Goal: Task Accomplishment & Management: Manage account settings

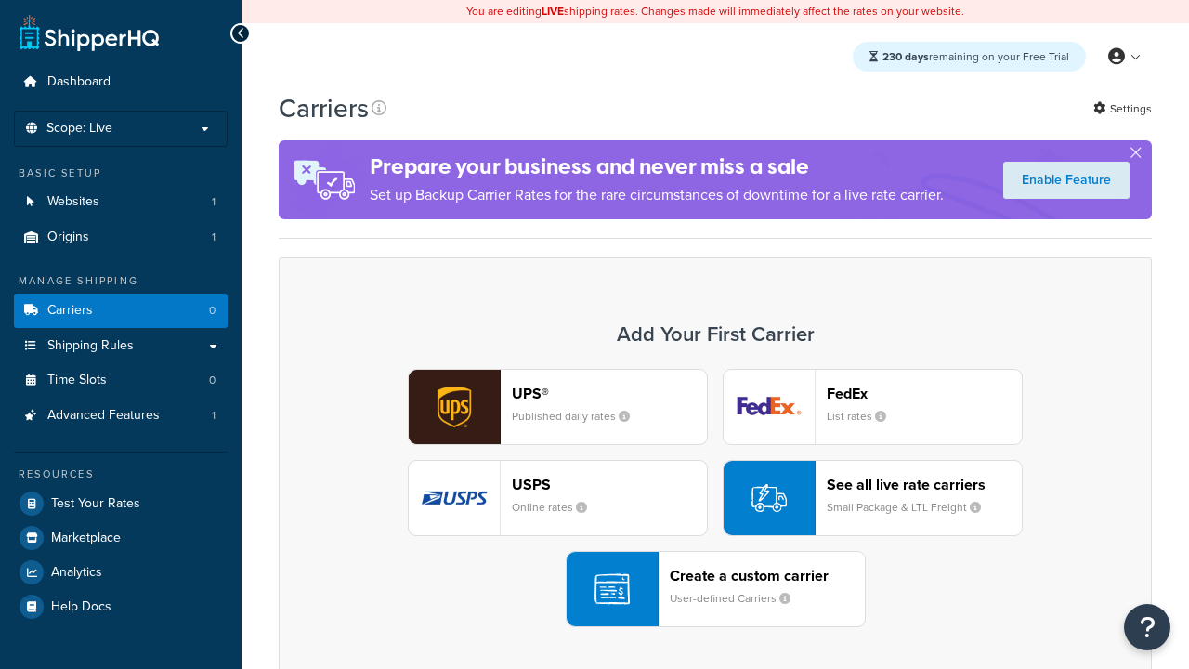
click at [715, 498] on div "UPS® Published daily rates FedEx List rates USPS Online rates See all live rate…" at bounding box center [715, 498] width 834 height 258
click at [924, 393] on header "FedEx" at bounding box center [924, 394] width 195 height 18
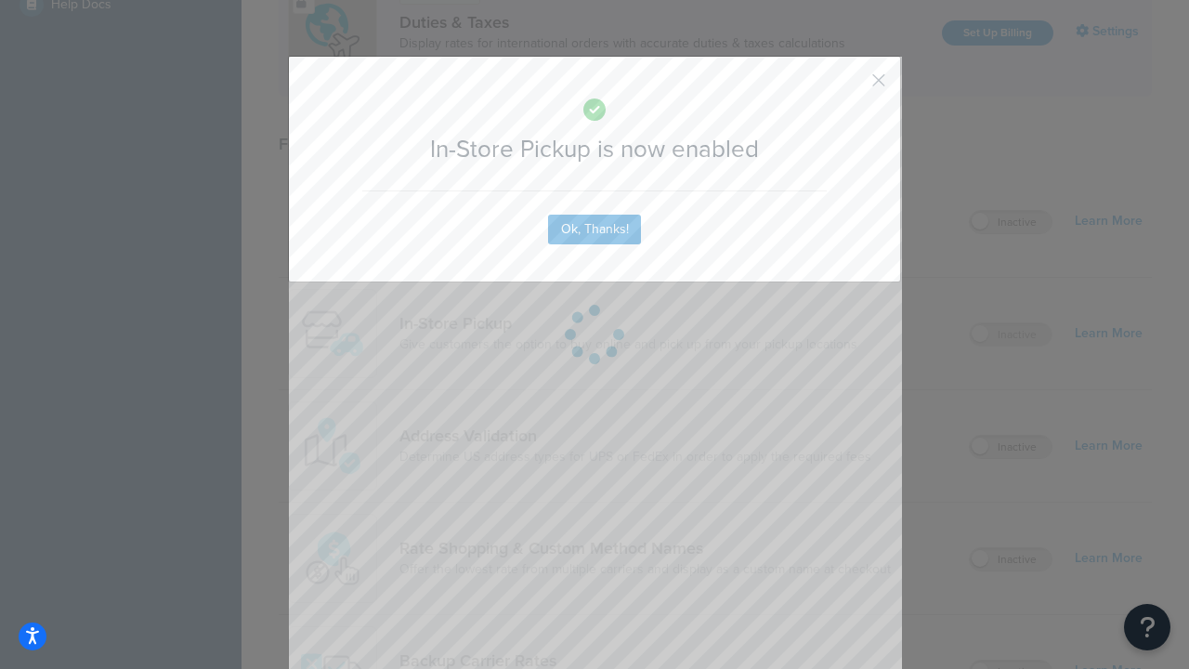
scroll to position [637, 0]
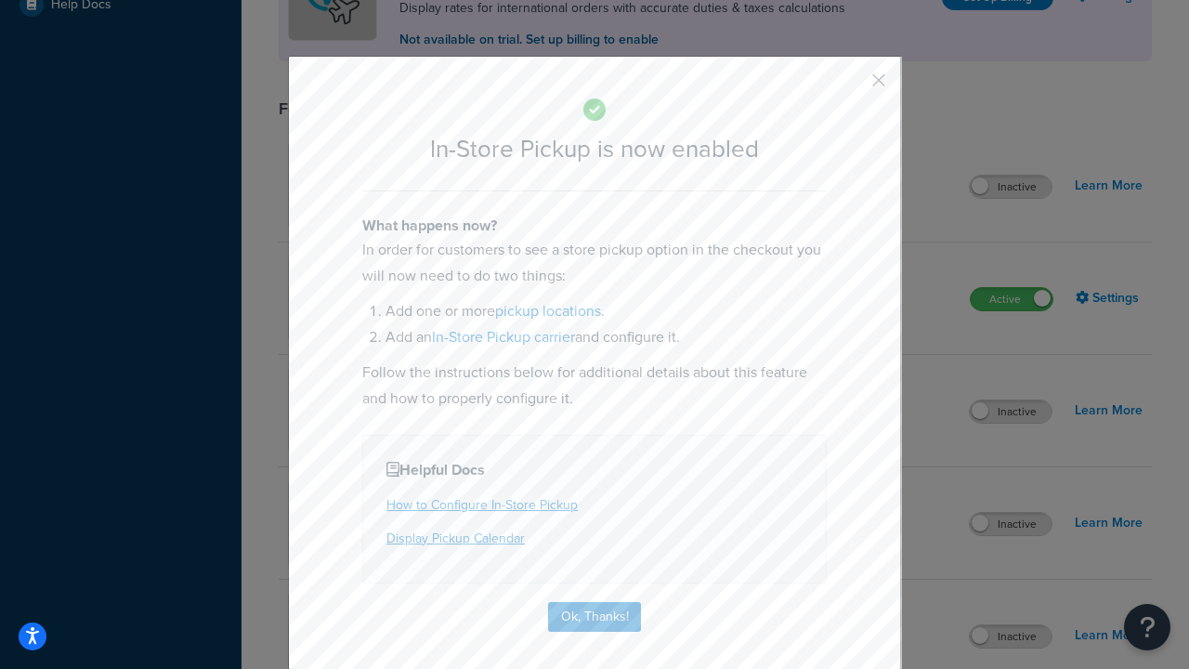
click at [851, 86] on button "button" at bounding box center [851, 87] width 5 height 5
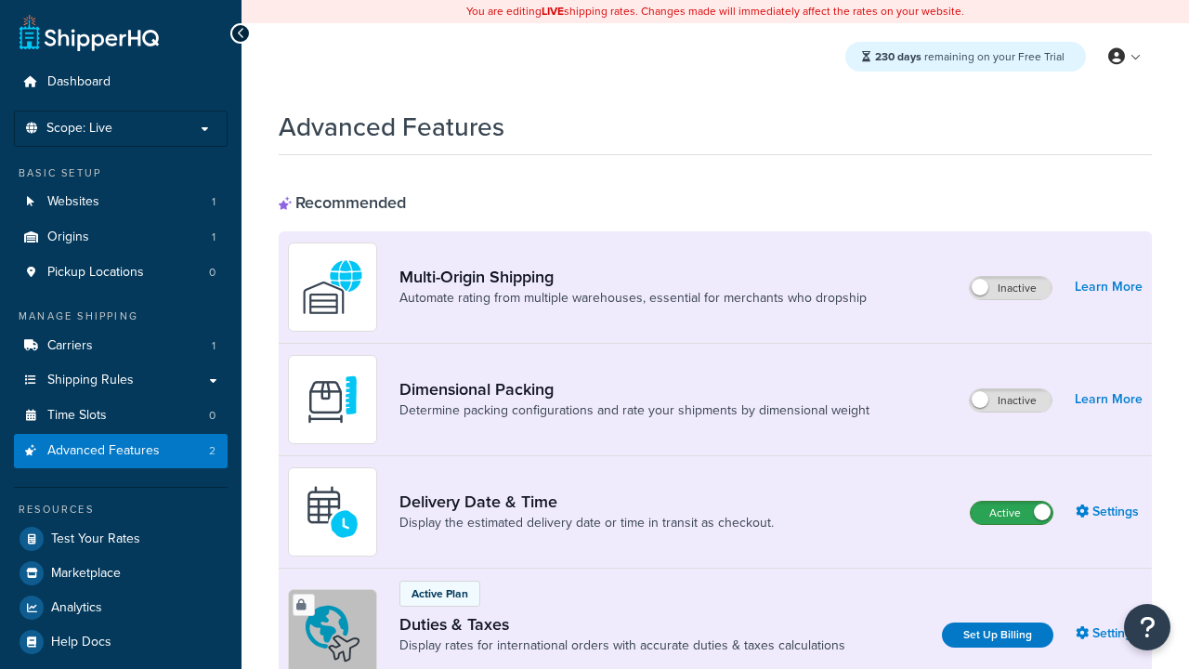
click at [1012, 513] on label "Active" at bounding box center [1012, 513] width 82 height 22
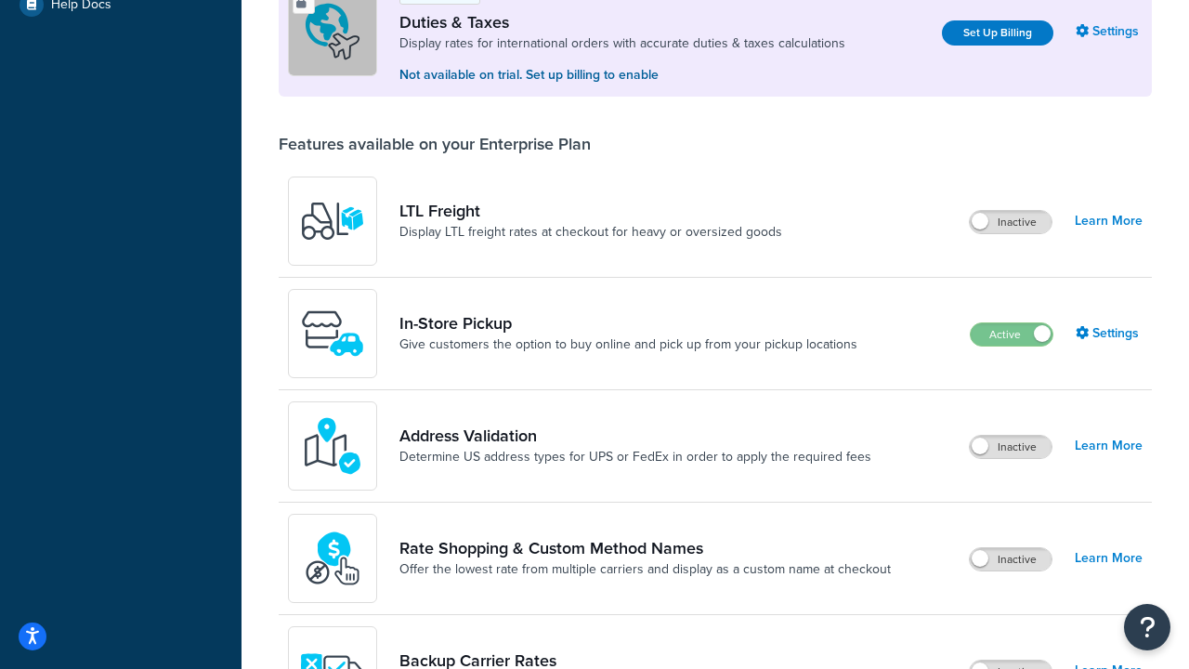
scroll to position [567, 0]
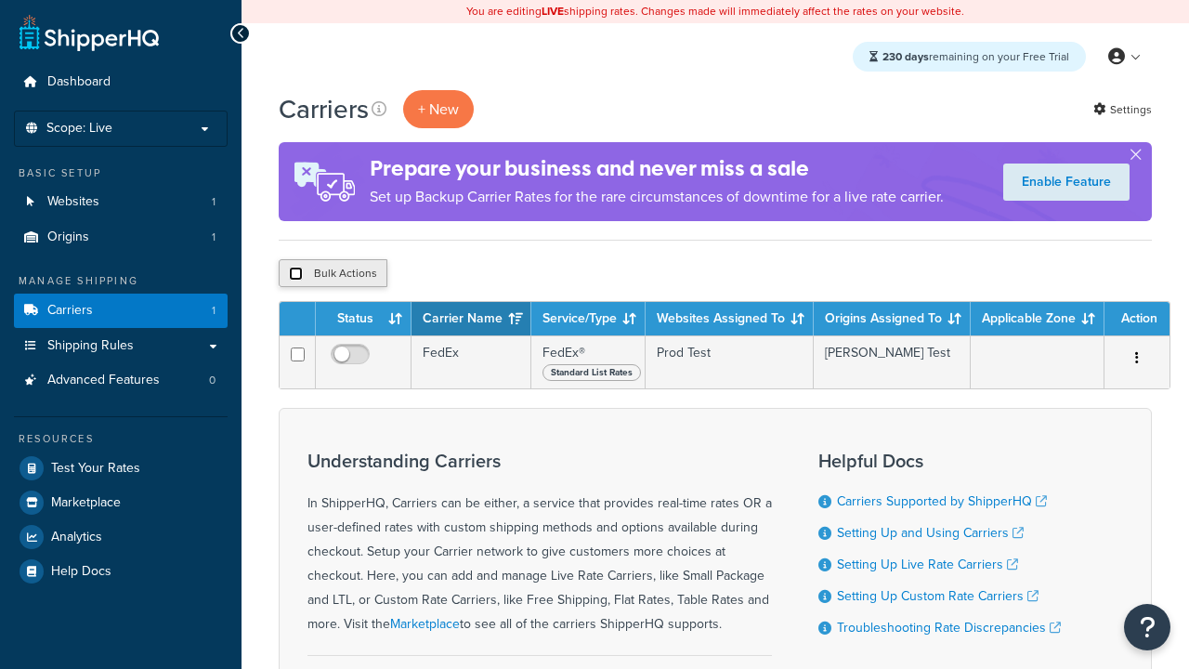
click at [295, 274] on input "checkbox" at bounding box center [296, 274] width 14 height 14
checkbox input "true"
click at [500, 274] on button "Delete" at bounding box center [496, 273] width 64 height 28
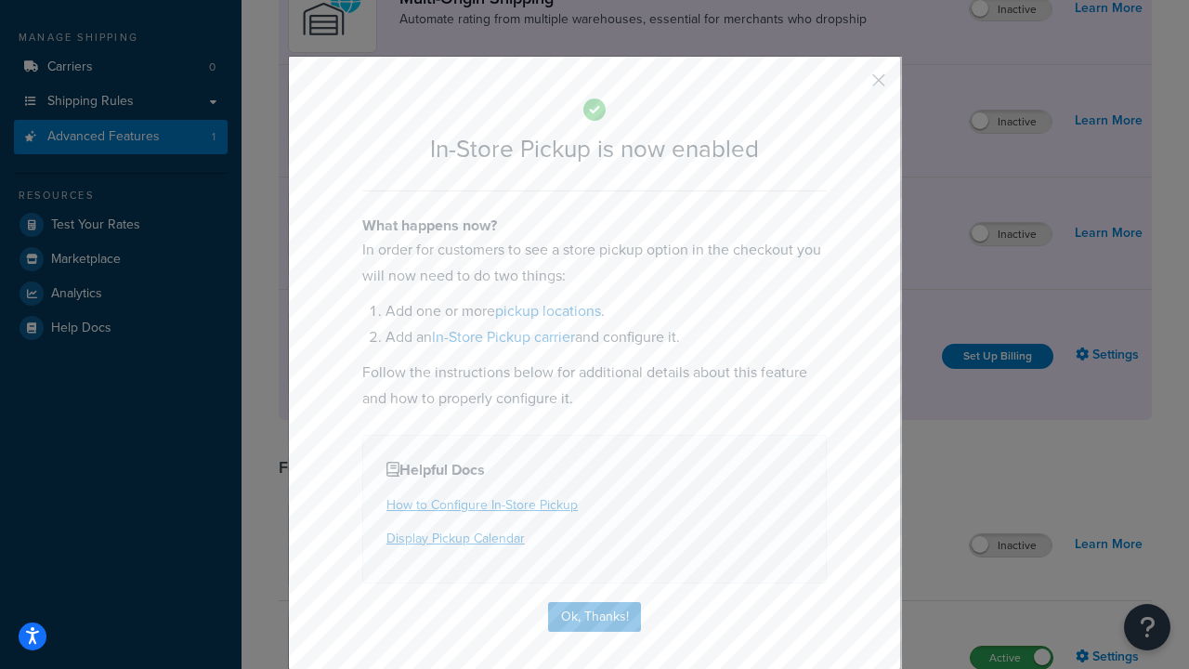
scroll to position [314, 0]
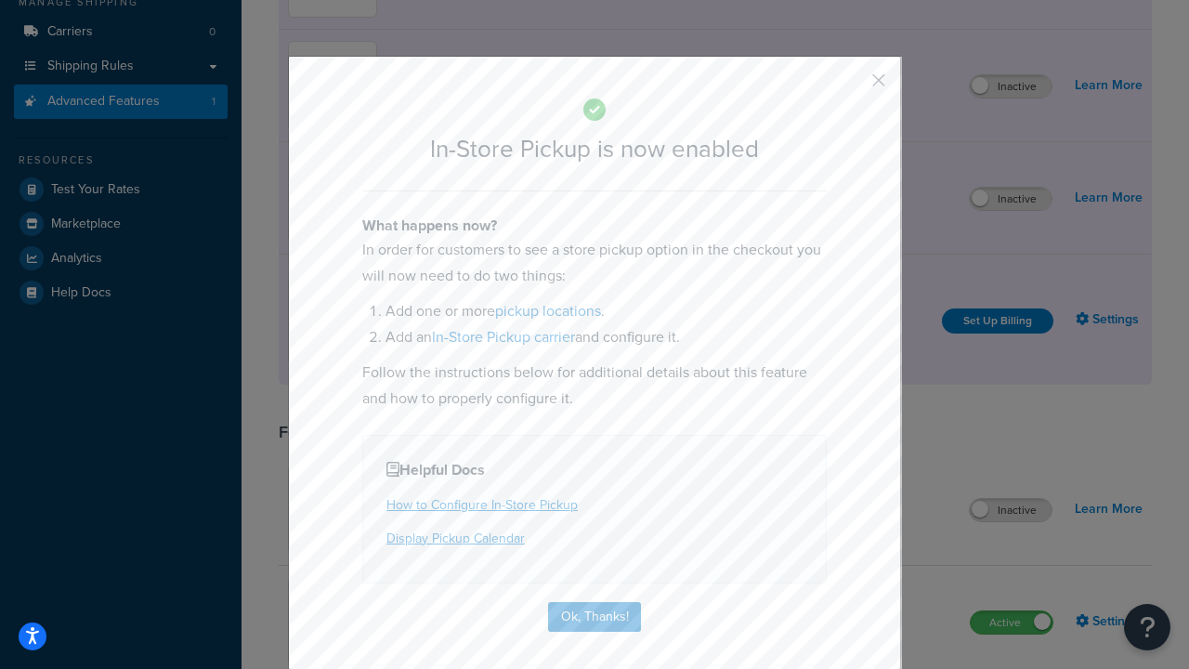
click at [851, 85] on button "button" at bounding box center [851, 87] width 5 height 5
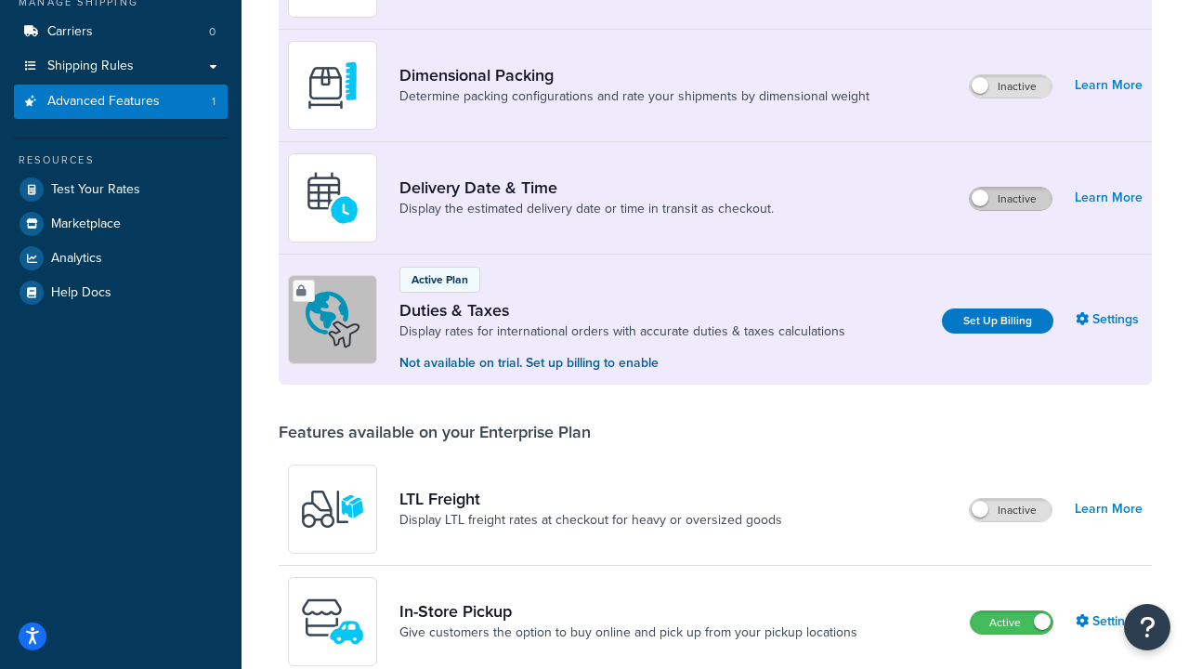
click at [1011, 199] on label "Inactive" at bounding box center [1011, 199] width 82 height 22
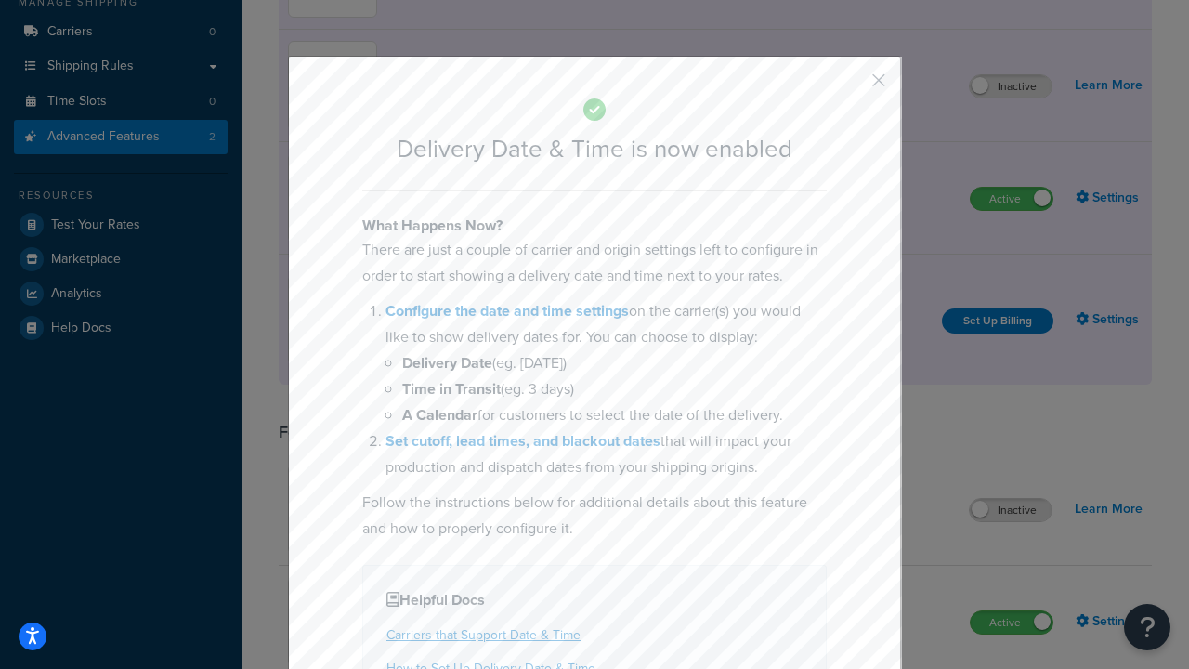
click at [851, 86] on button "button" at bounding box center [851, 87] width 5 height 5
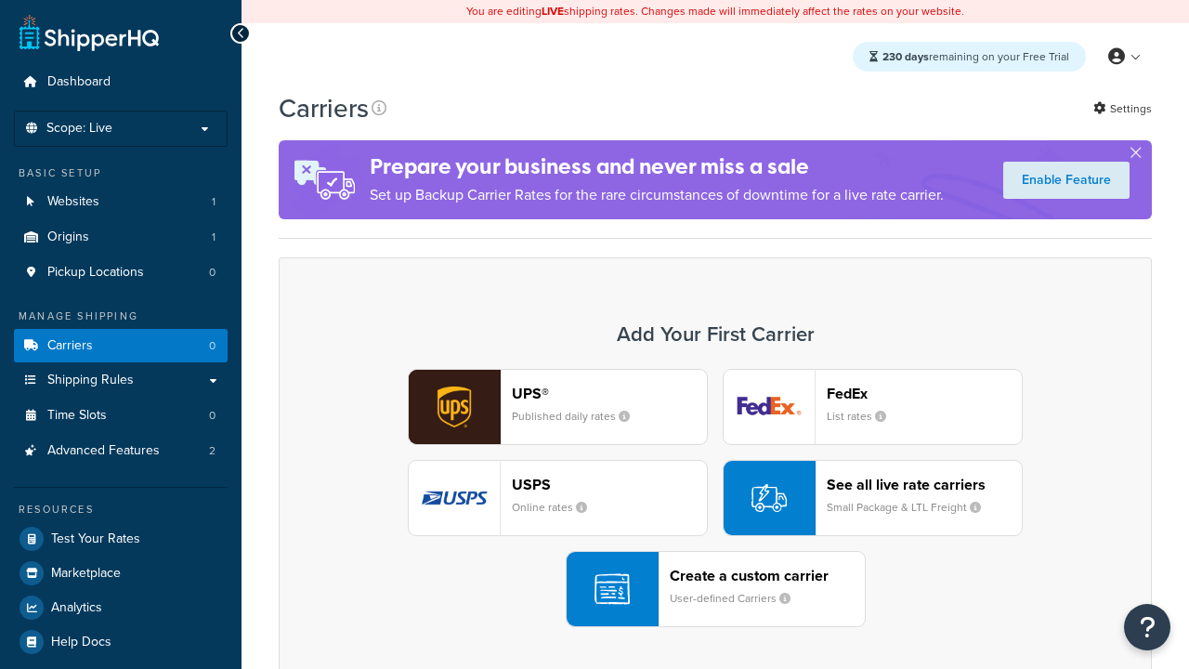
click at [715, 498] on div "UPS® Published daily rates FedEx List rates USPS Online rates See all live rate…" at bounding box center [715, 498] width 834 height 258
click at [715, 589] on div "Create a custom carrier User-defined Carriers" at bounding box center [767, 589] width 195 height 45
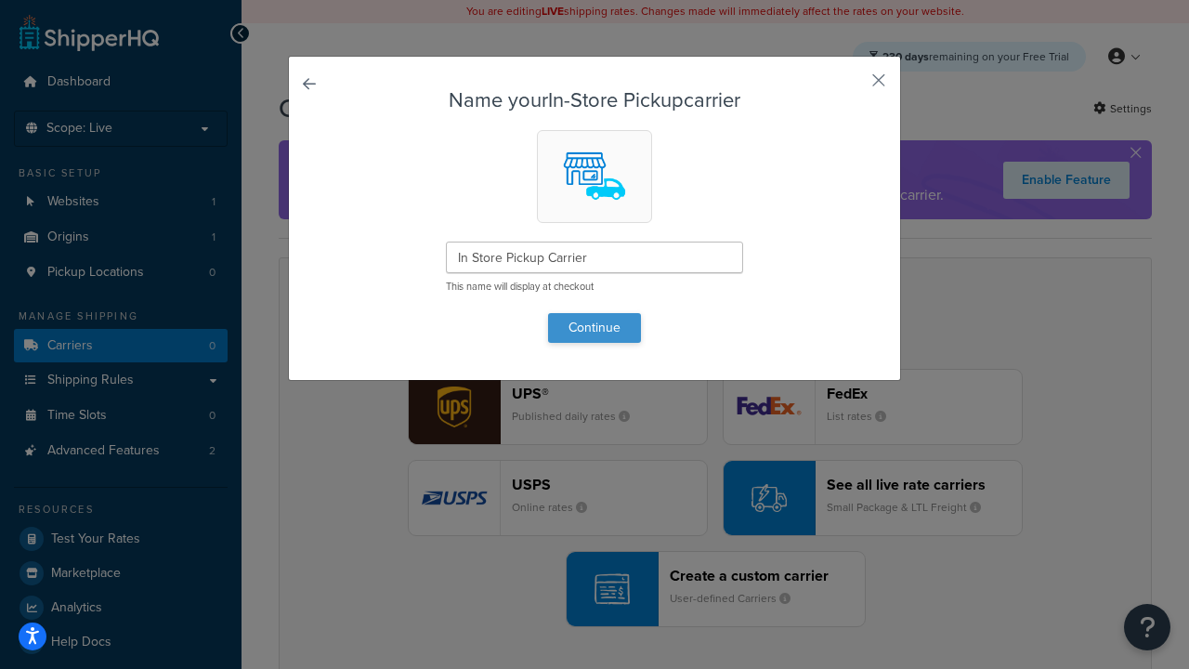
type input "In Store Pickup Carrier"
click at [595, 327] on button "Continue" at bounding box center [594, 328] width 93 height 30
click at [851, 86] on button "button" at bounding box center [851, 87] width 5 height 5
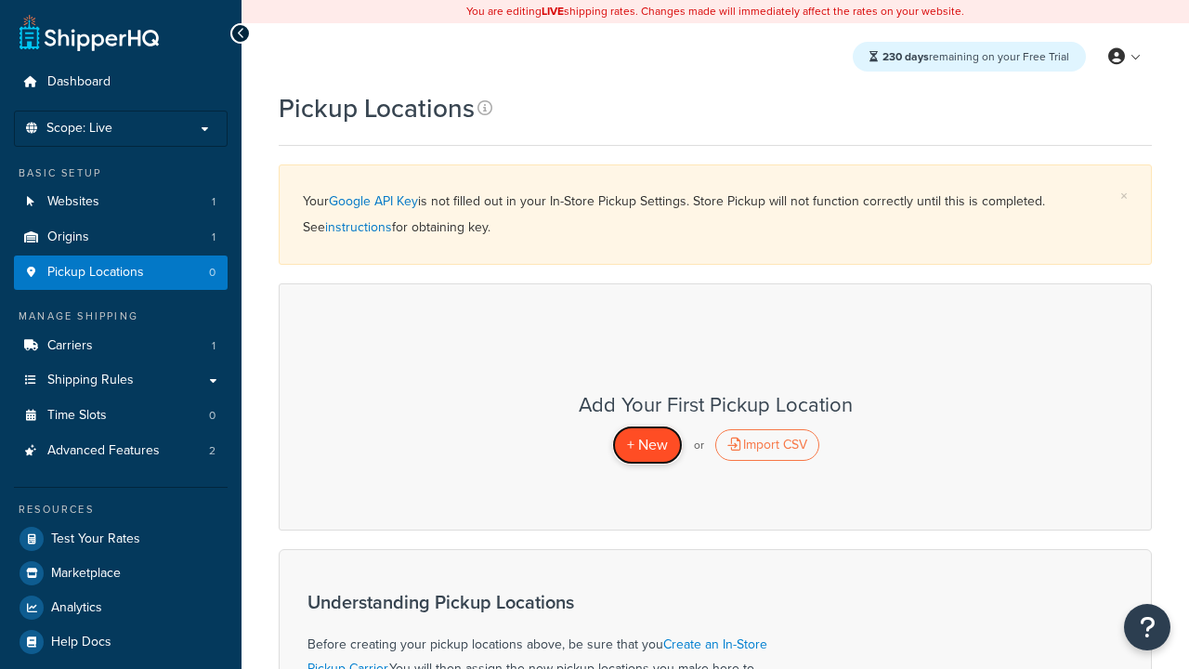
click at [647, 444] on span "+ New" at bounding box center [647, 444] width 41 height 21
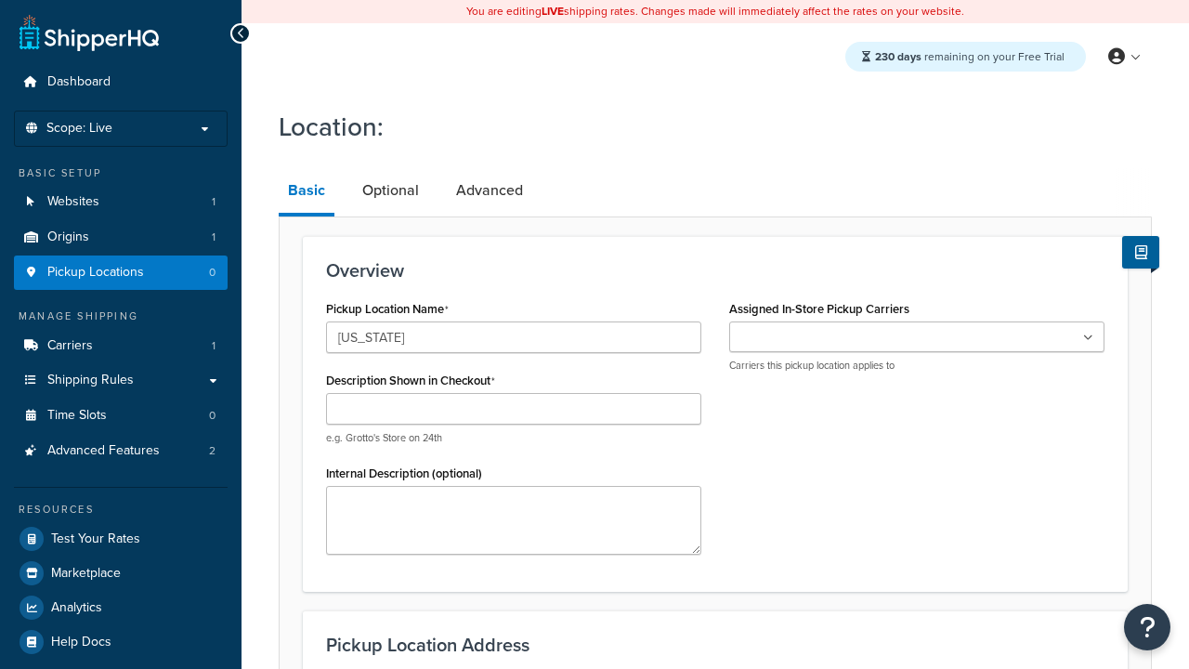
type input "[US_STATE]"
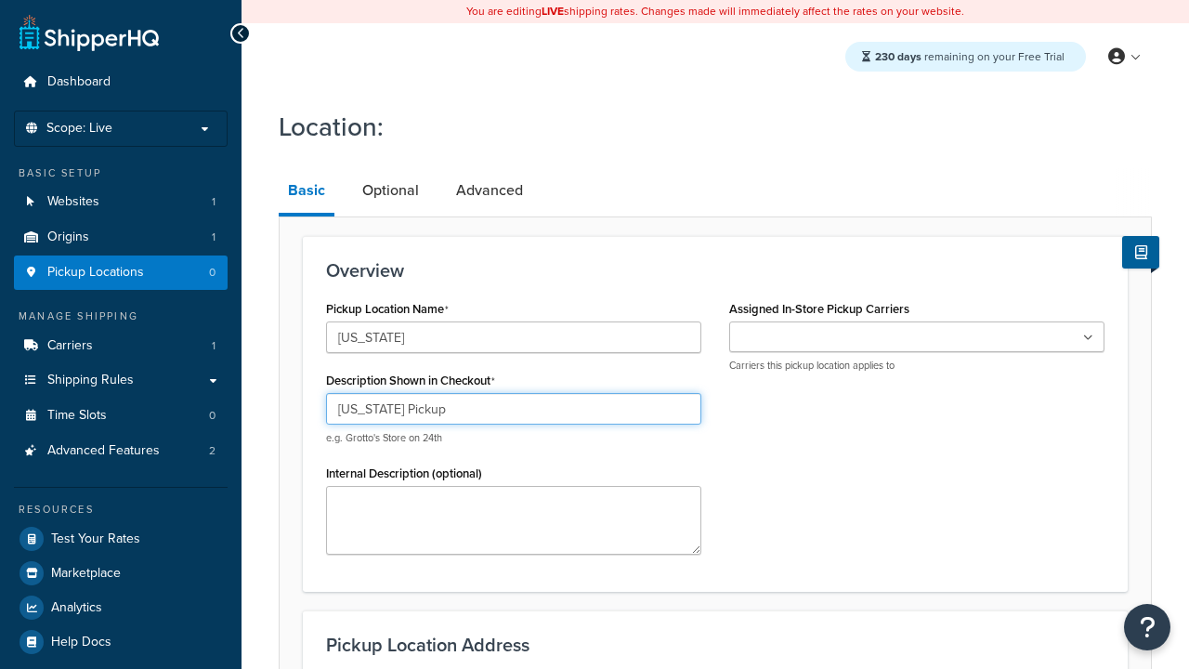
type input "[US_STATE] Pickup"
click at [917, 337] on ul at bounding box center [916, 336] width 375 height 31
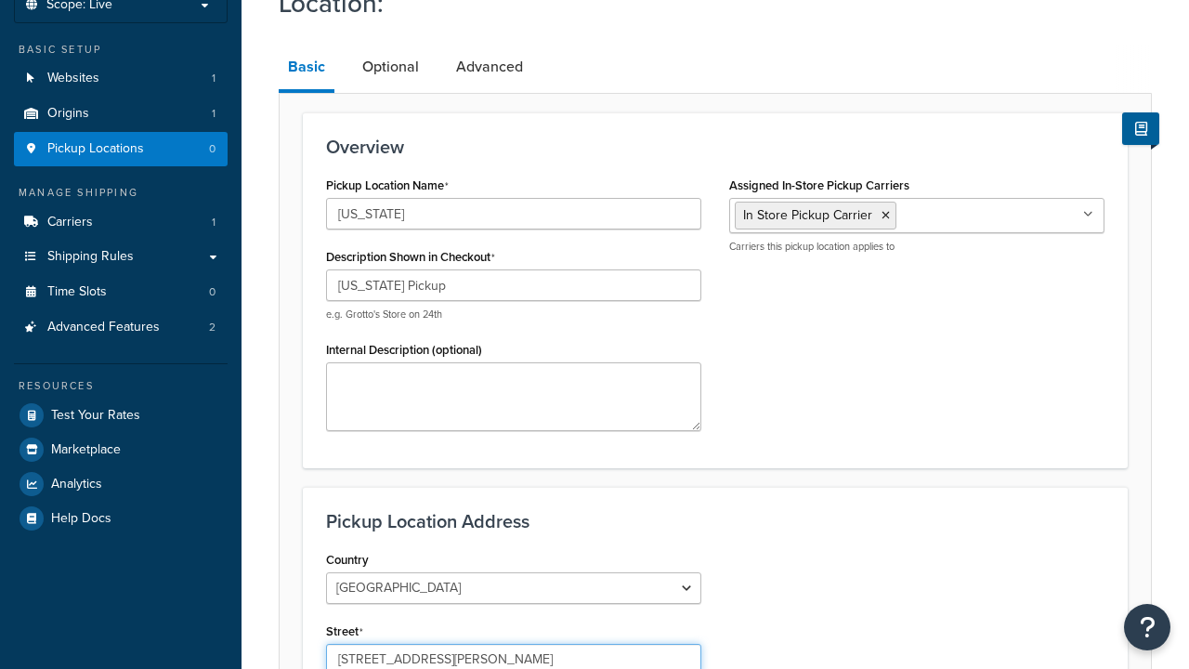
type input "3385 Michelson Drive"
type input "Suite B"
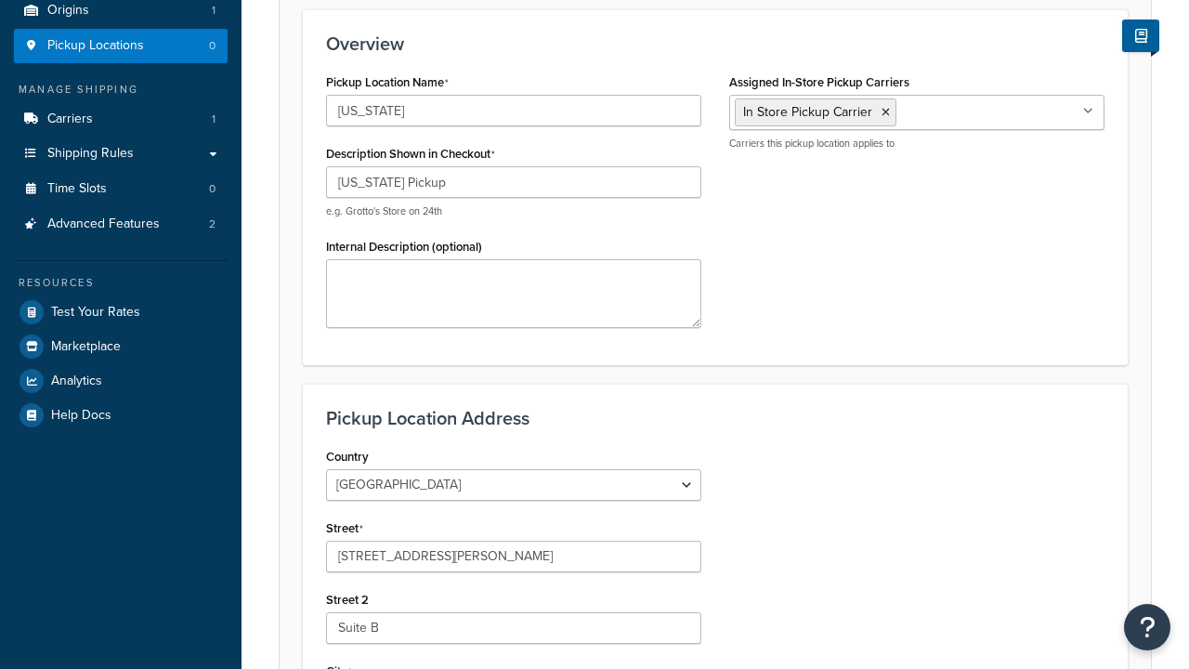
type input "Irvine"
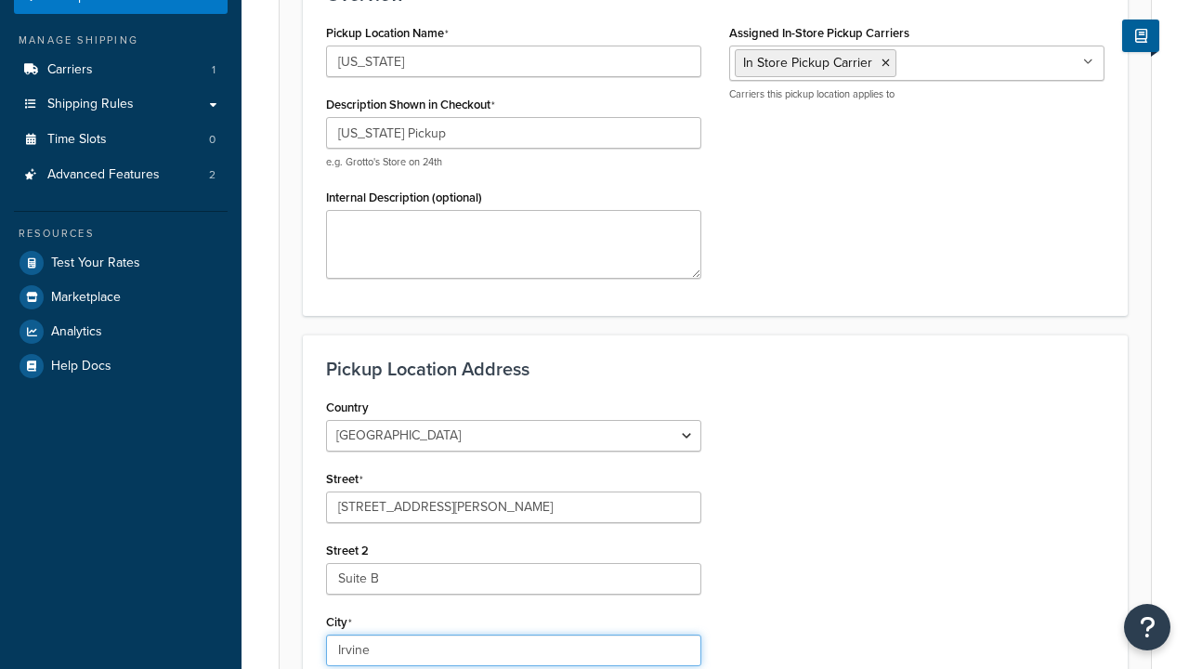
select select "5"
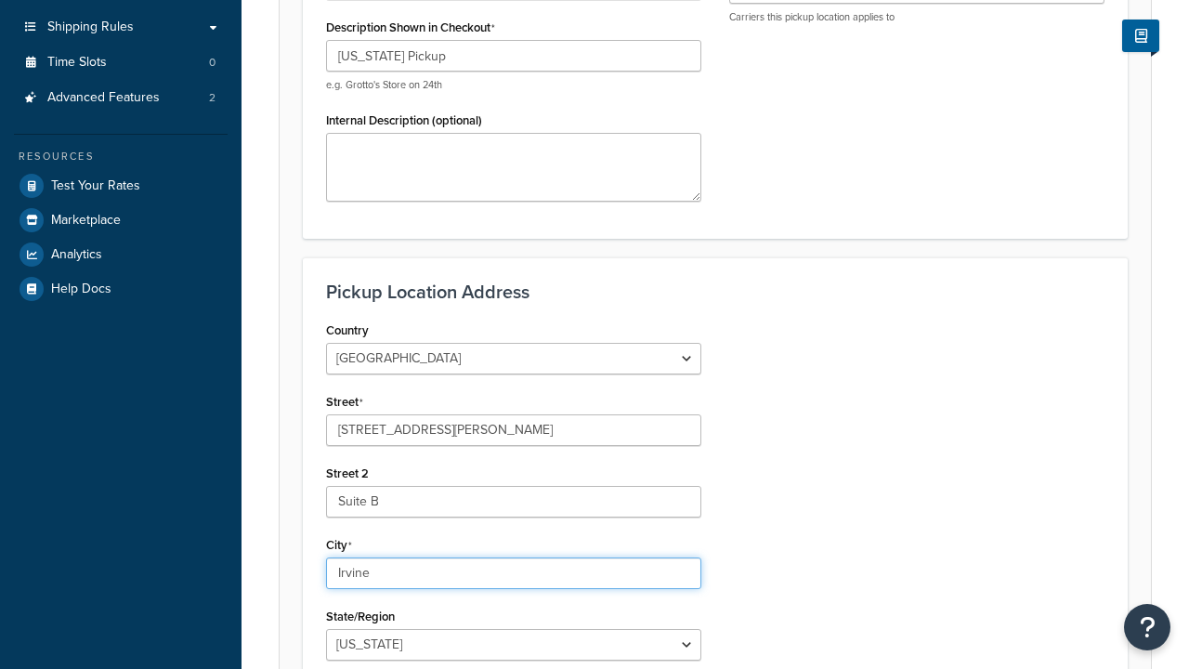
type input "Irvine"
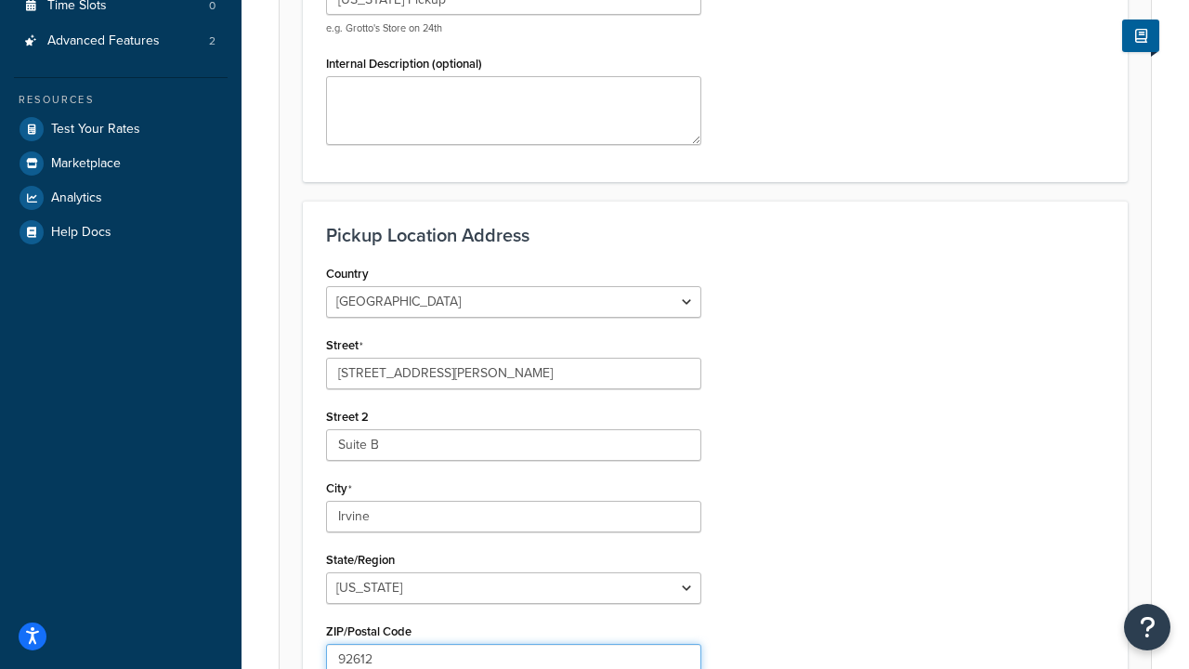
type input "92612"
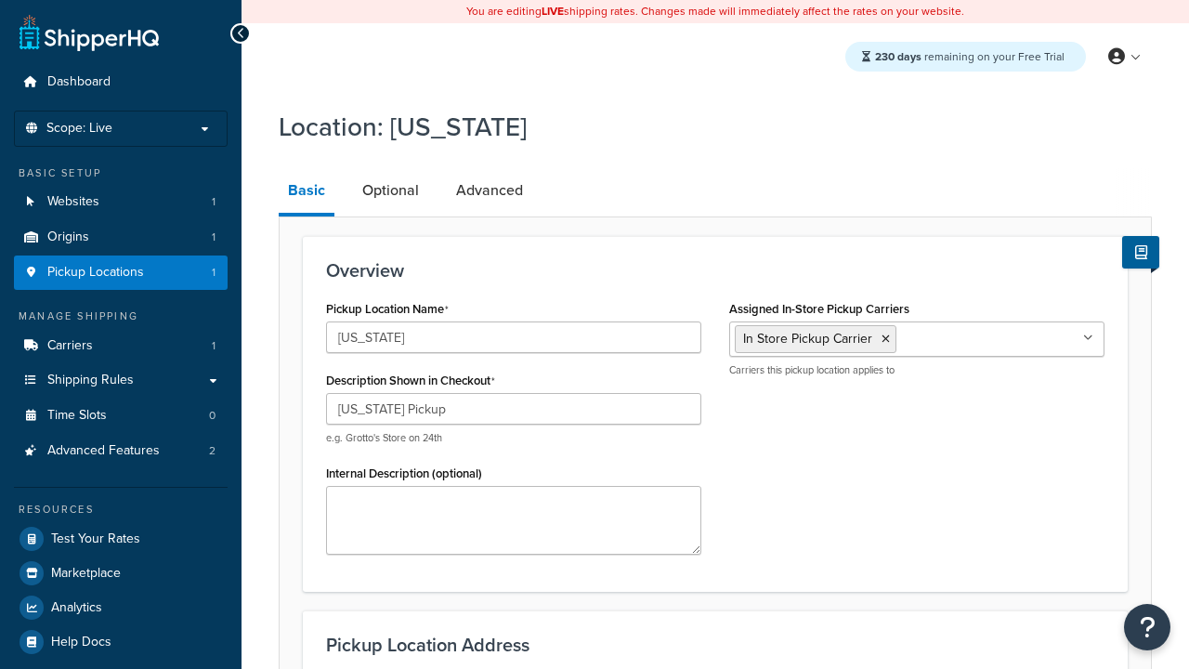
select select "5"
click at [490, 190] on link "Advanced" at bounding box center [489, 190] width 85 height 45
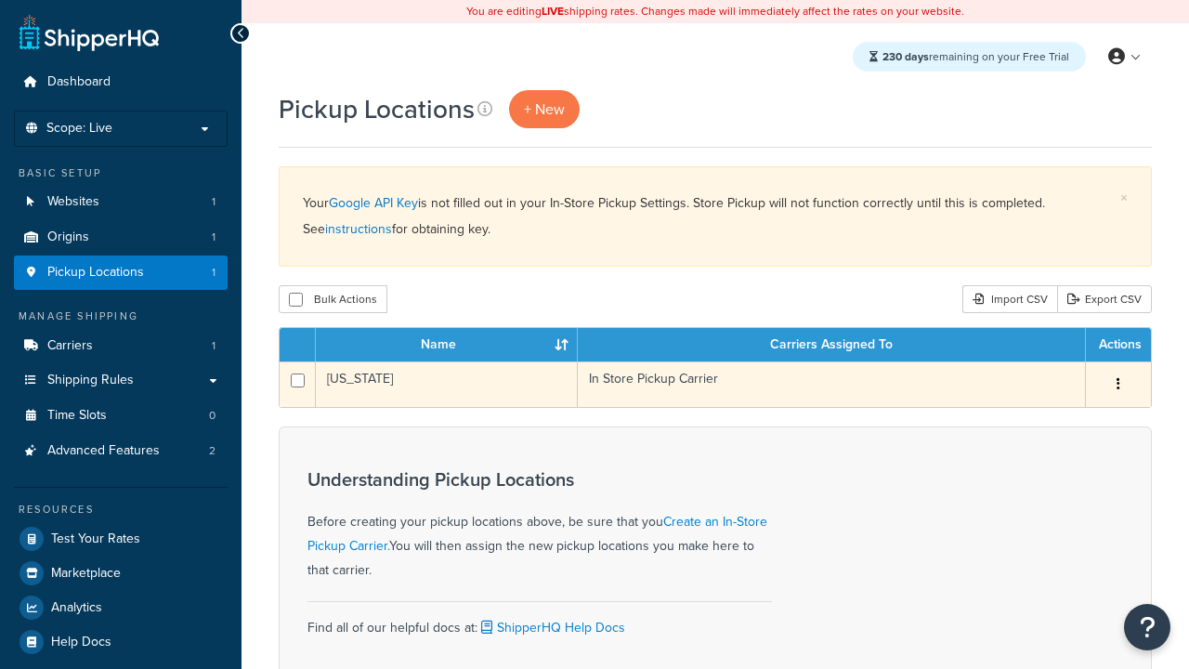
click at [1118, 386] on icon "button" at bounding box center [1119, 383] width 4 height 13
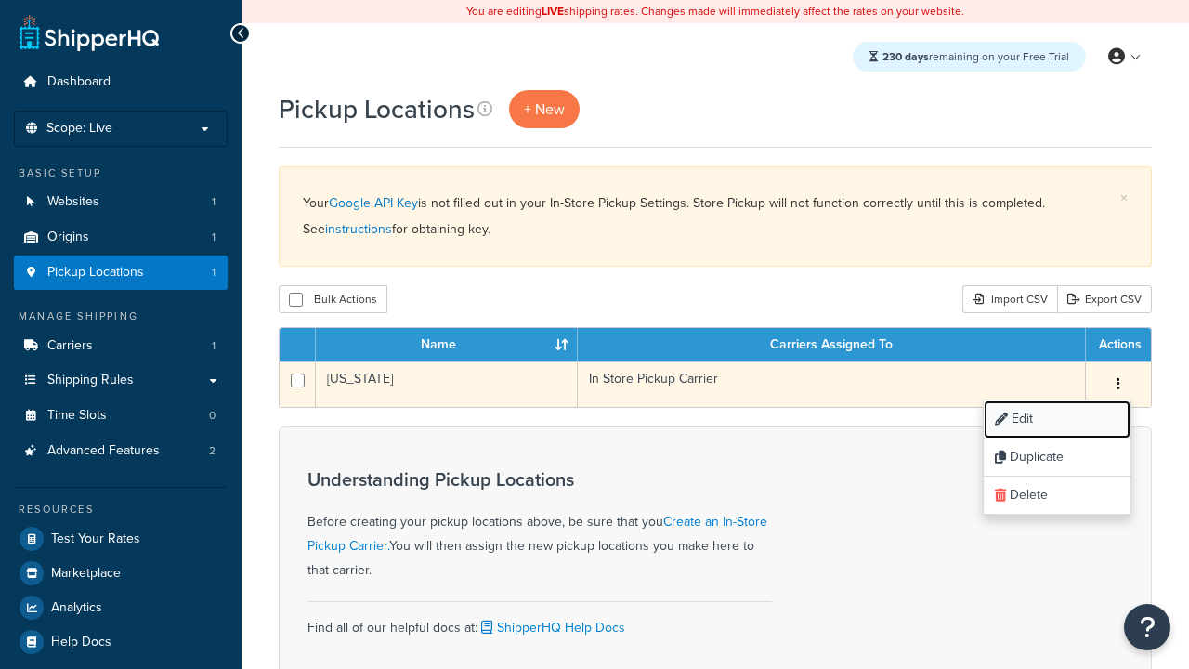
click at [1056, 420] on link "Edit" at bounding box center [1057, 419] width 147 height 38
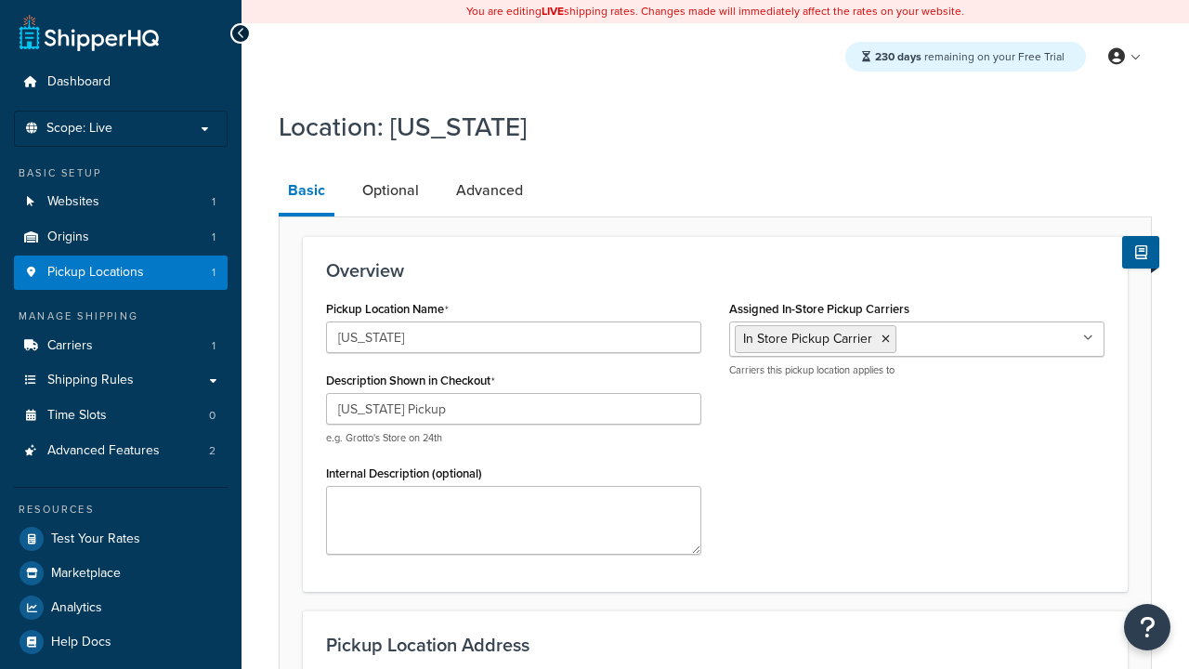
select select "5"
type input "CA Pickup Location"
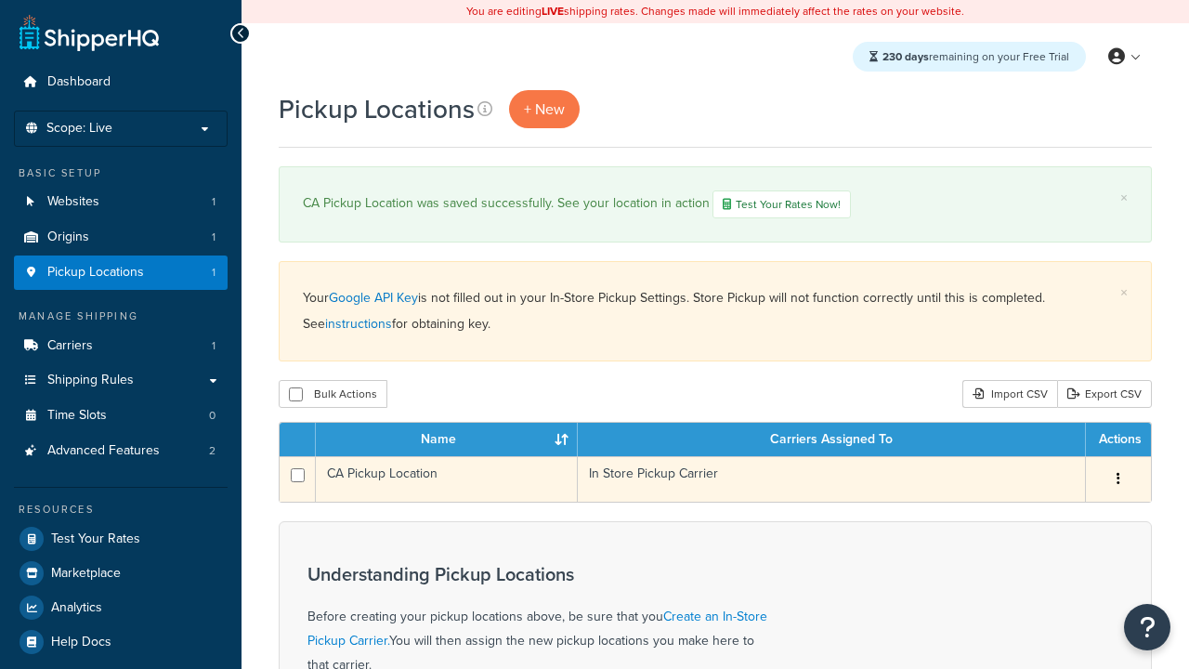
click at [1118, 481] on icon "button" at bounding box center [1119, 478] width 4 height 13
click at [0, 0] on link "Edit" at bounding box center [0, 0] width 0 height 0
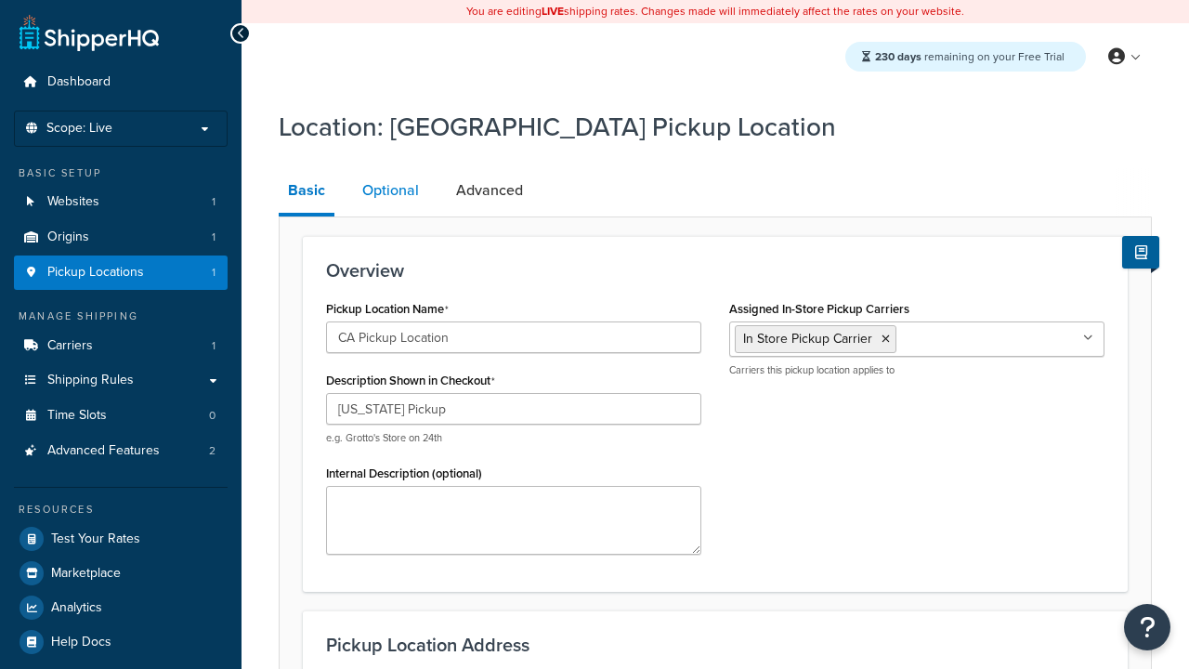
click at [390, 190] on link "Optional" at bounding box center [390, 190] width 75 height 45
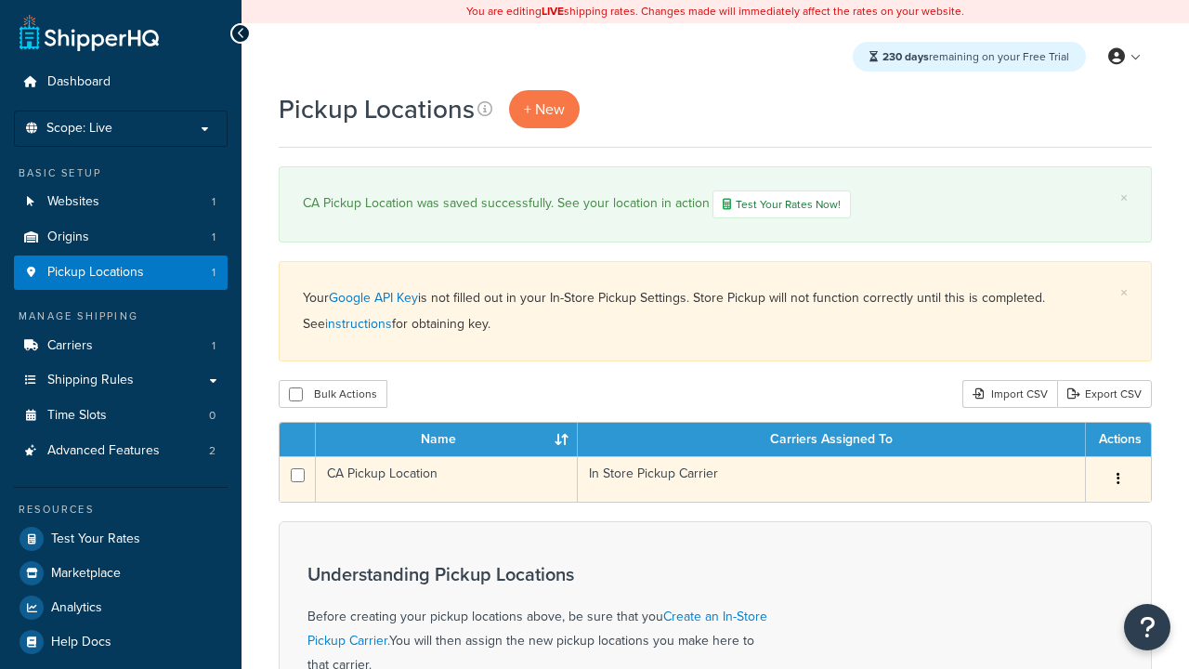
click at [1118, 481] on icon "button" at bounding box center [1119, 478] width 4 height 13
click at [0, 0] on link "Duplicate" at bounding box center [0, 0] width 0 height 0
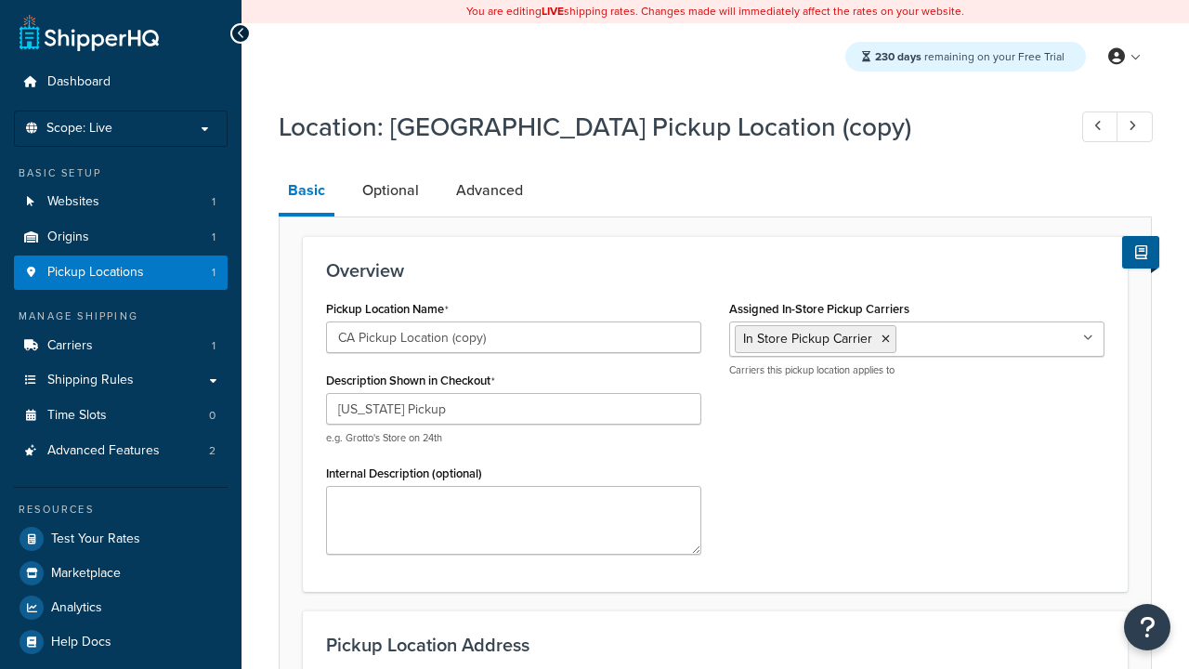
select select "5"
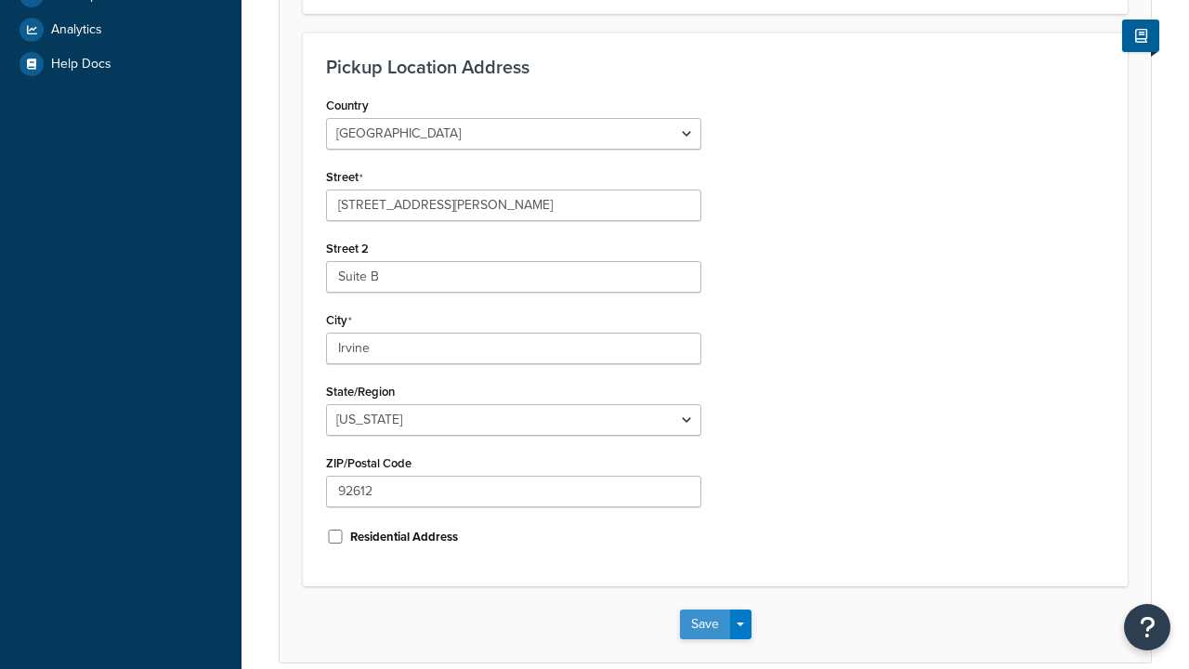
click at [704, 639] on button "Save" at bounding box center [705, 624] width 50 height 30
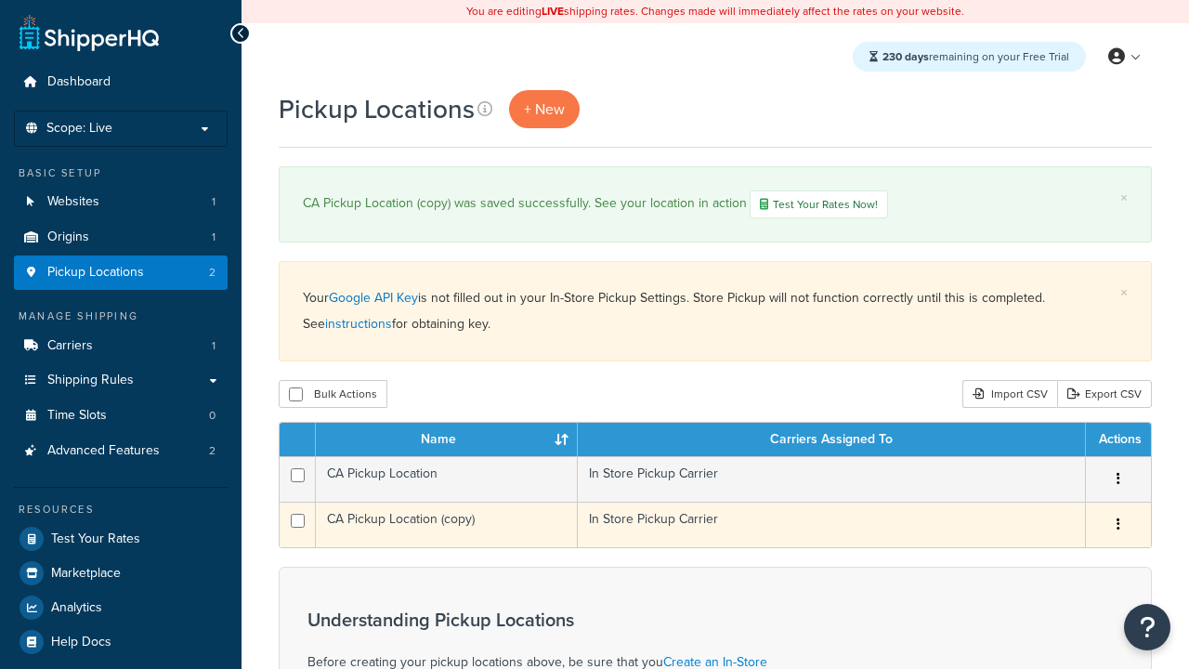
click at [1118, 527] on icon "button" at bounding box center [1119, 523] width 4 height 13
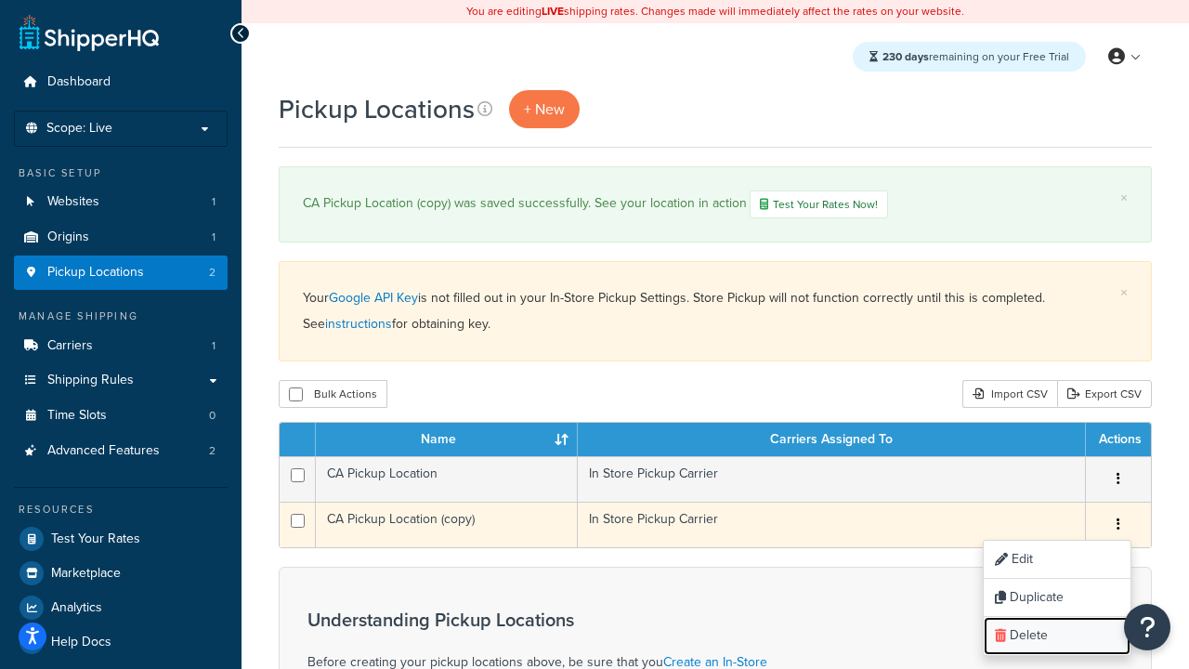
click at [1056, 637] on link "Delete" at bounding box center [1057, 636] width 147 height 38
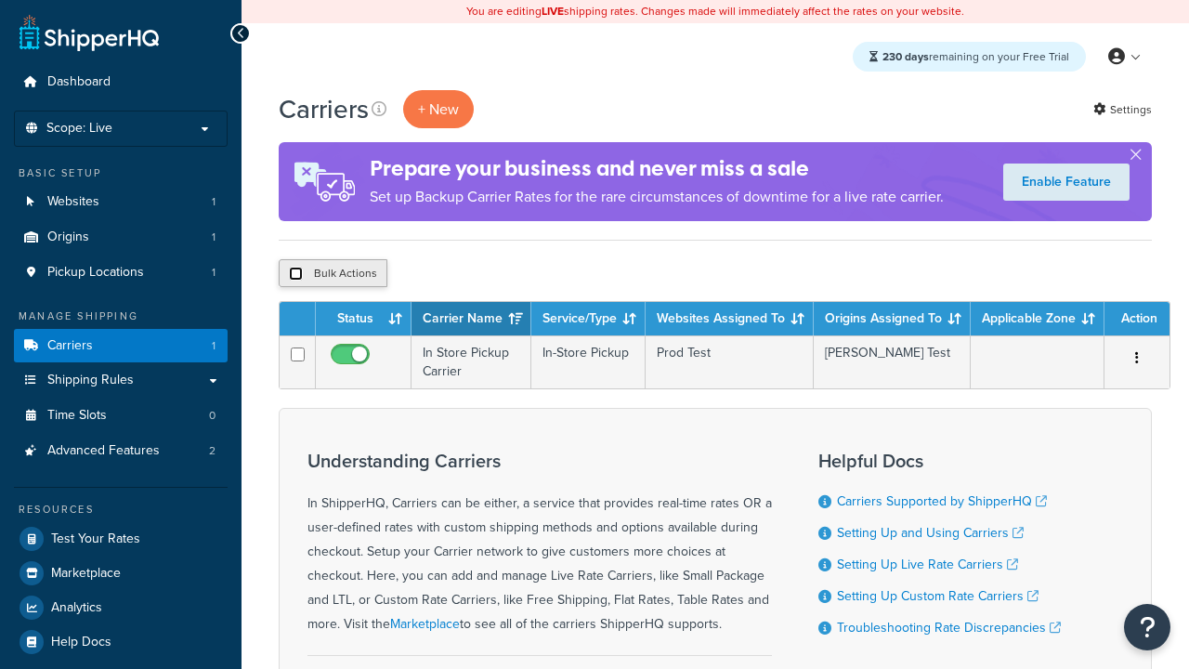
click at [295, 274] on input "checkbox" at bounding box center [296, 274] width 14 height 14
checkbox input "true"
click at [0, 0] on button "Delete" at bounding box center [0, 0] width 0 height 0
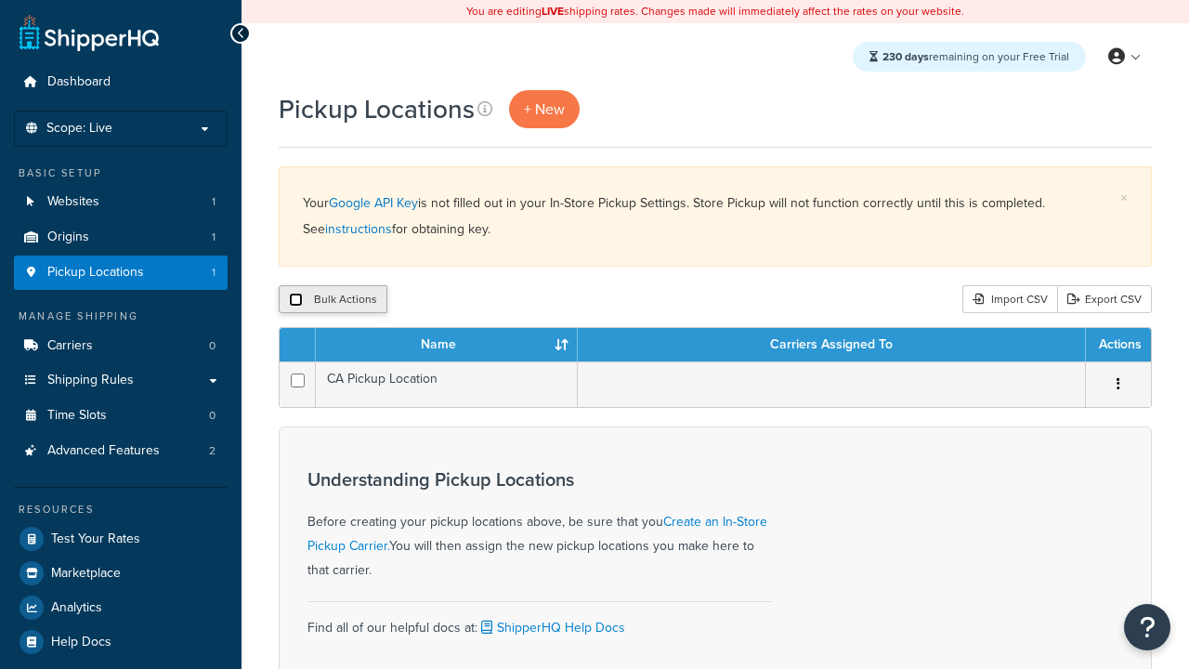
click at [295, 300] on input "checkbox" at bounding box center [296, 300] width 14 height 14
checkbox input "true"
click at [0, 0] on button "Delete" at bounding box center [0, 0] width 0 height 0
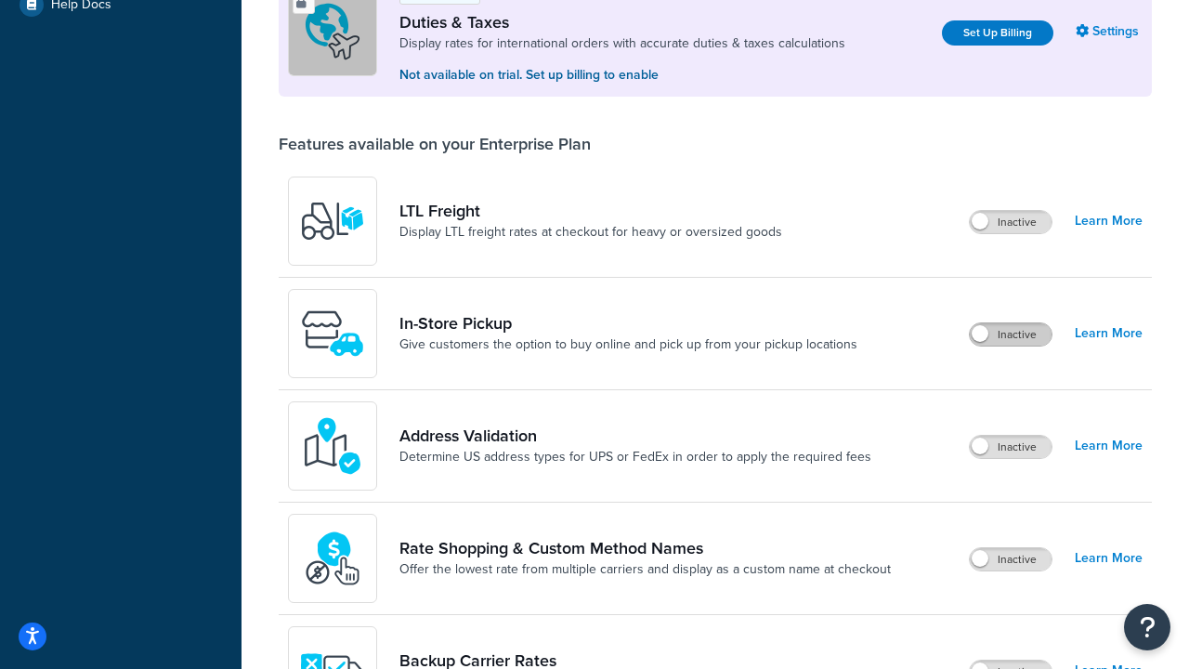
scroll to position [567, 0]
